Goal: Navigation & Orientation: Go to known website

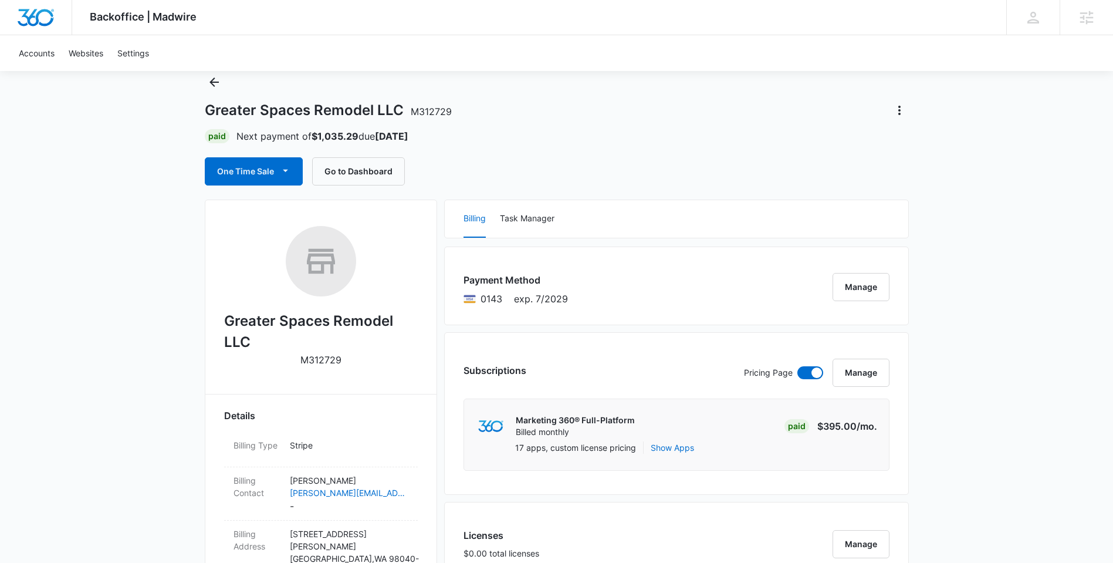
scroll to position [35, 0]
click at [709, 162] on div "One Time Sale Go to Dashboard" at bounding box center [557, 172] width 704 height 28
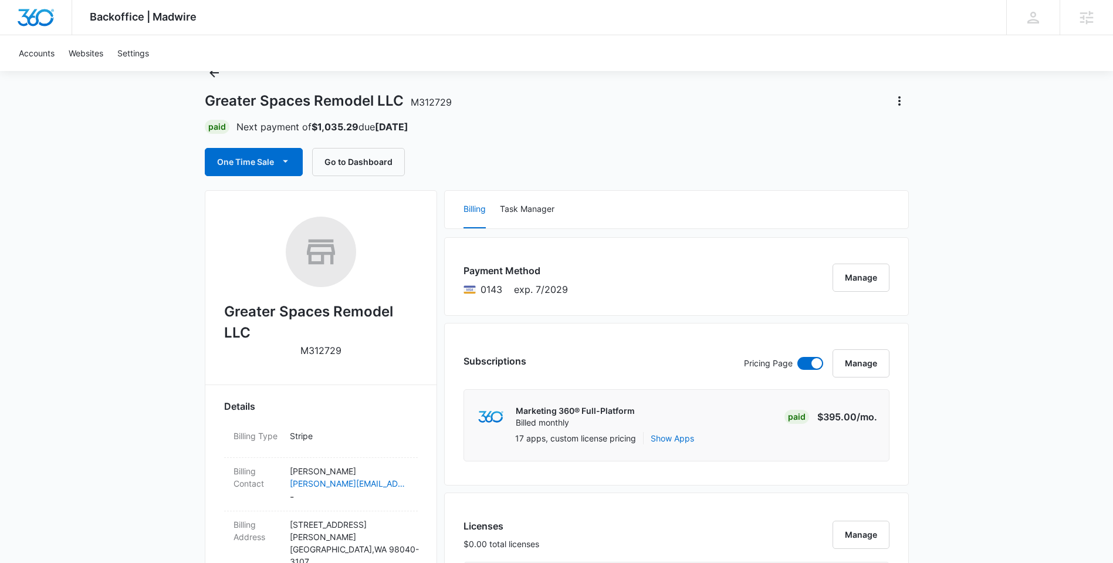
scroll to position [0, 0]
